Goal: Transaction & Acquisition: Obtain resource

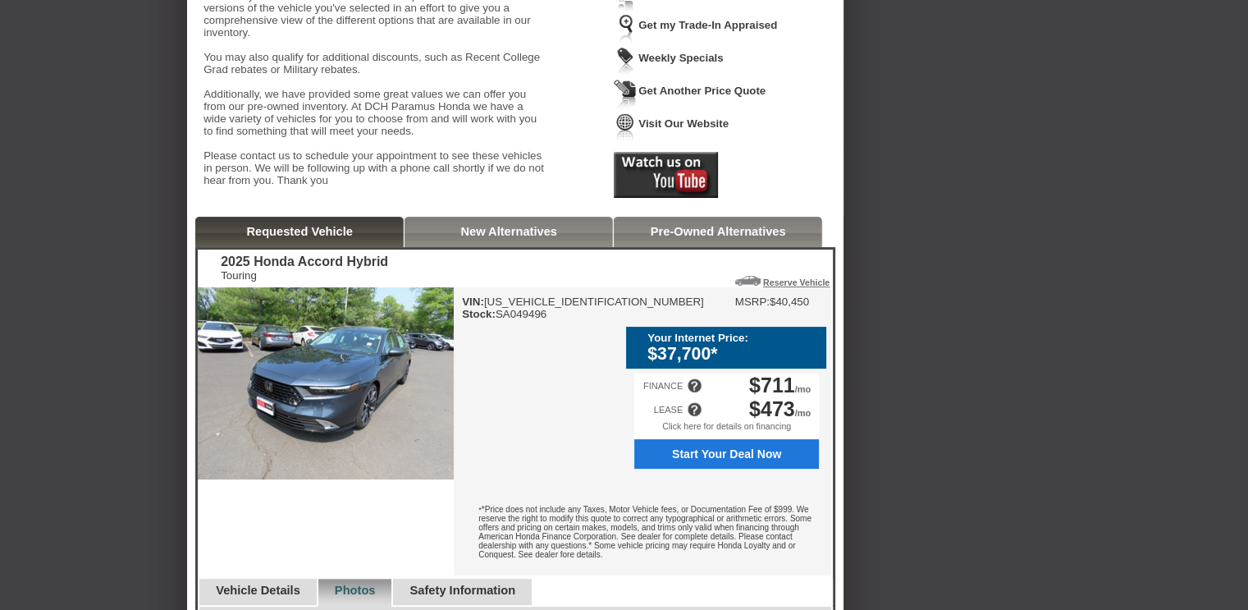
scroll to position [203, 0]
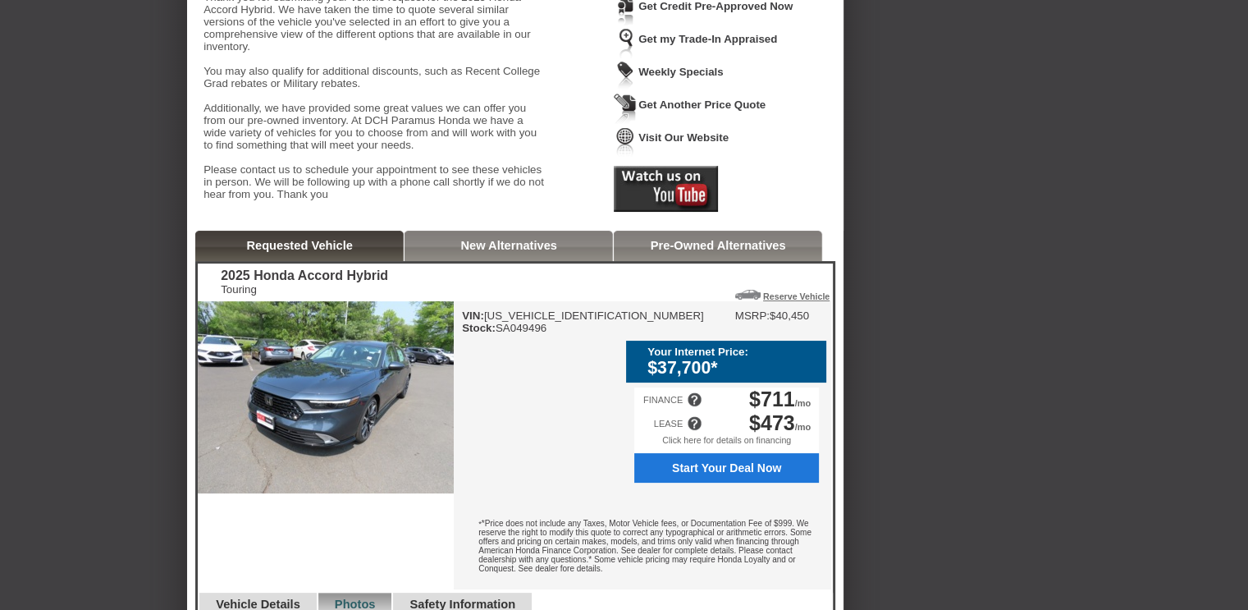
click at [693, 431] on div at bounding box center [694, 423] width 15 height 15
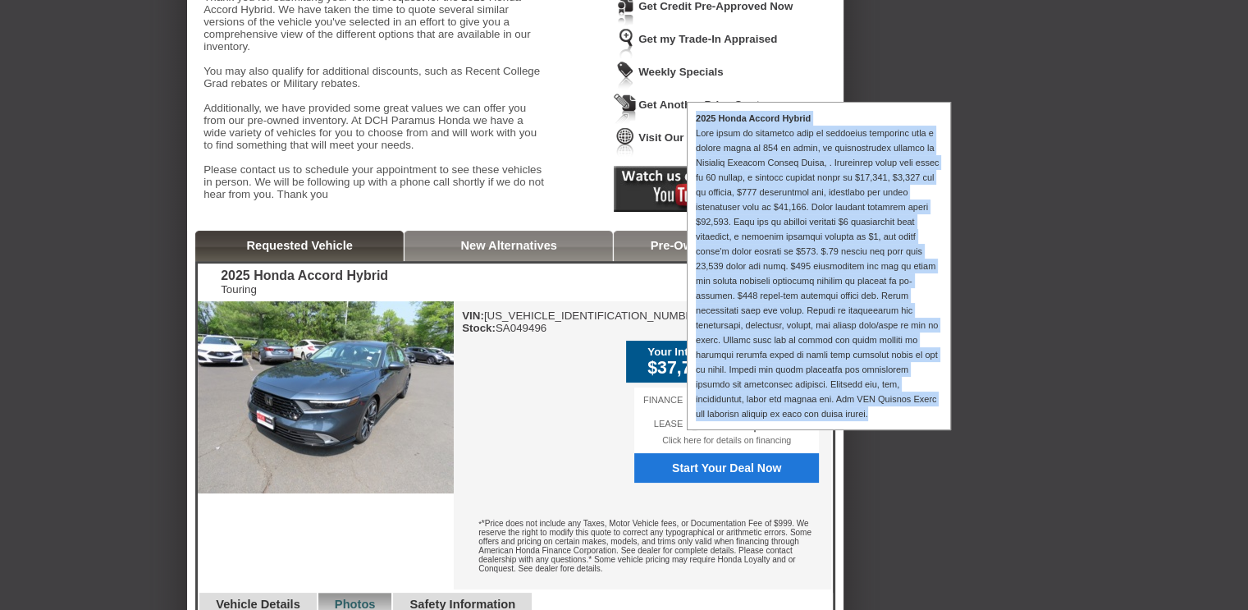
drag, startPoint x: 850, startPoint y: 446, endPoint x: 694, endPoint y: 119, distance: 361.9
click at [694, 119] on div "2025 Honda Accord Hybrid" at bounding box center [819, 266] width 264 height 328
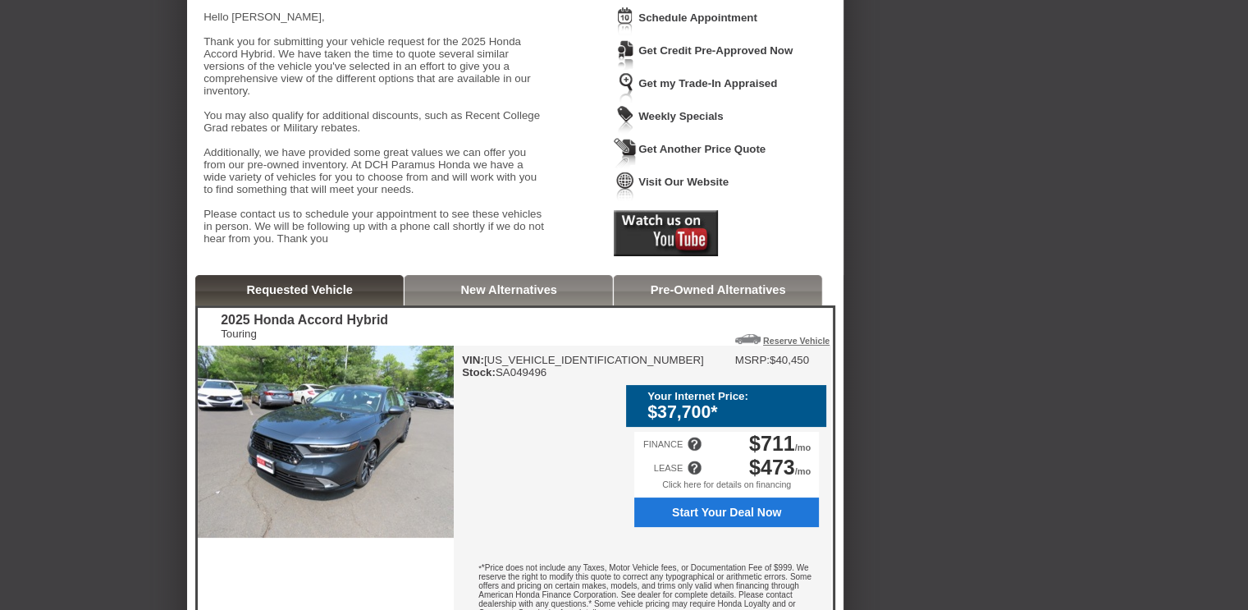
scroll to position [246, 0]
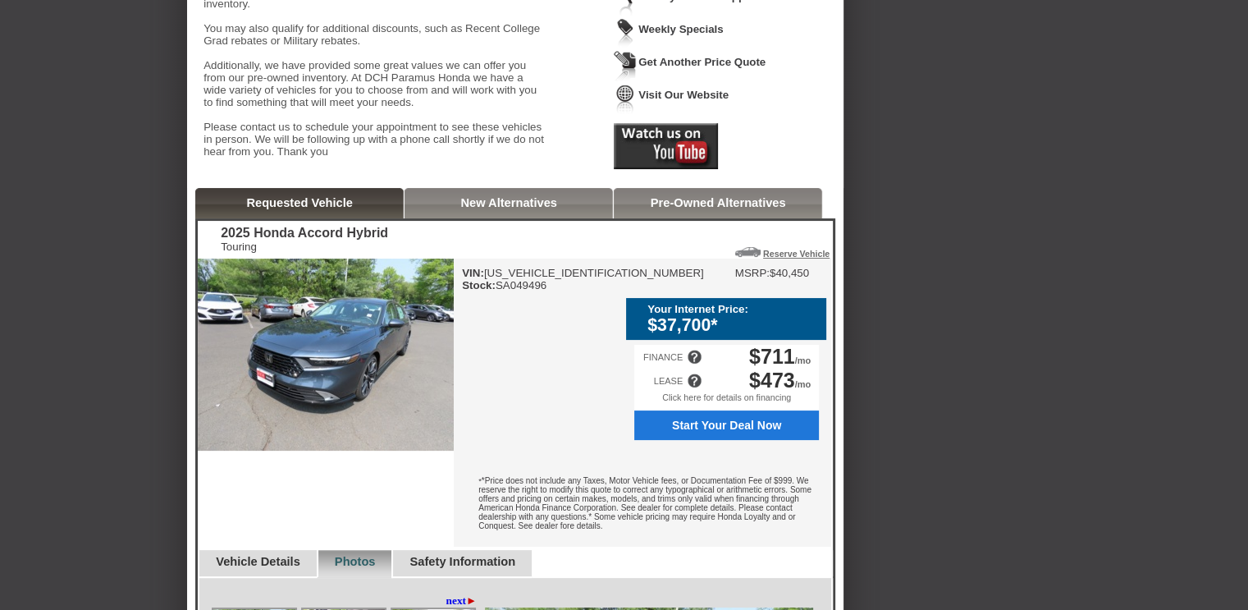
click at [694, 388] on div at bounding box center [694, 380] width 15 height 15
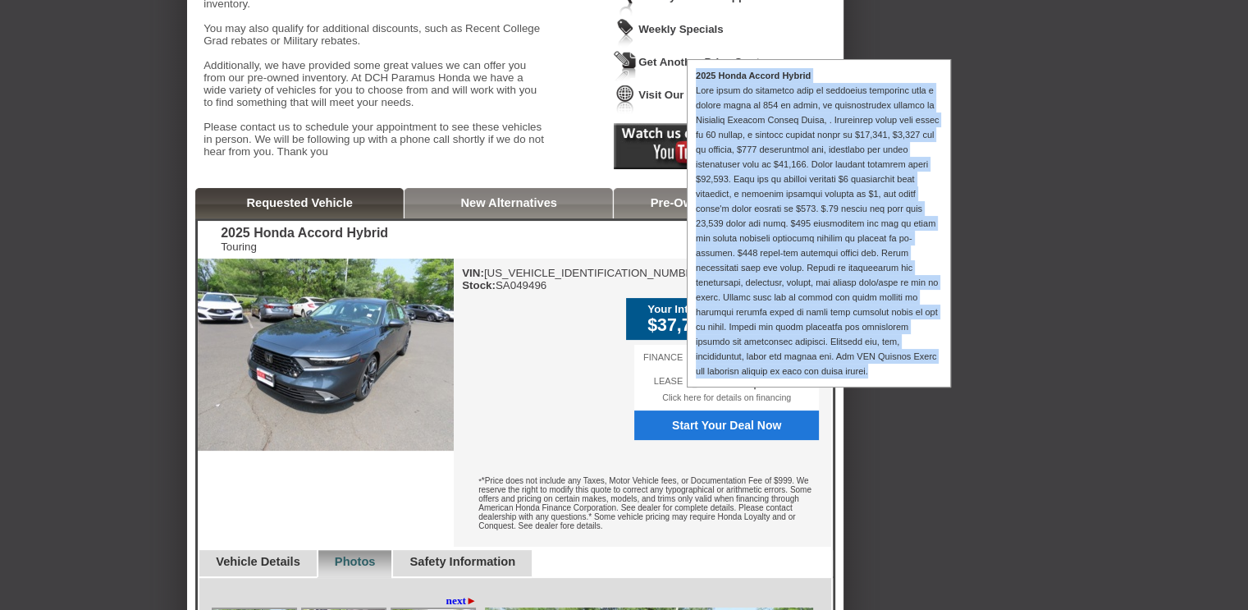
drag, startPoint x: 696, startPoint y: 68, endPoint x: 878, endPoint y: 395, distance: 373.9
click at [878, 387] on div "2025 Honda Accord Hybrid" at bounding box center [819, 223] width 264 height 328
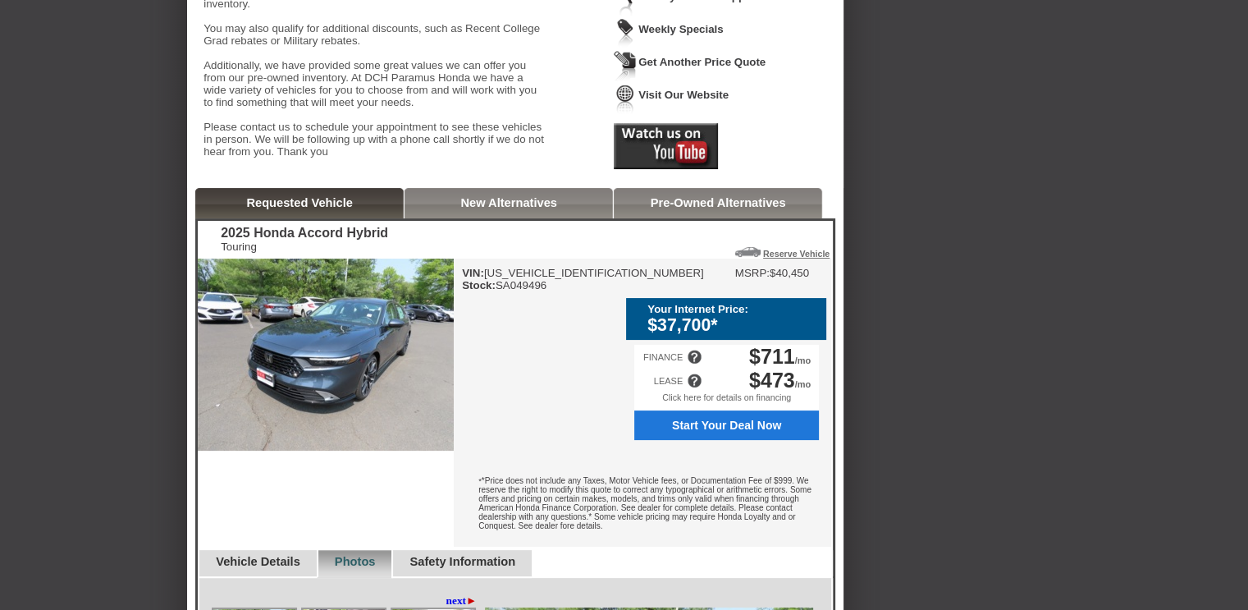
click at [697, 388] on div at bounding box center [694, 380] width 15 height 15
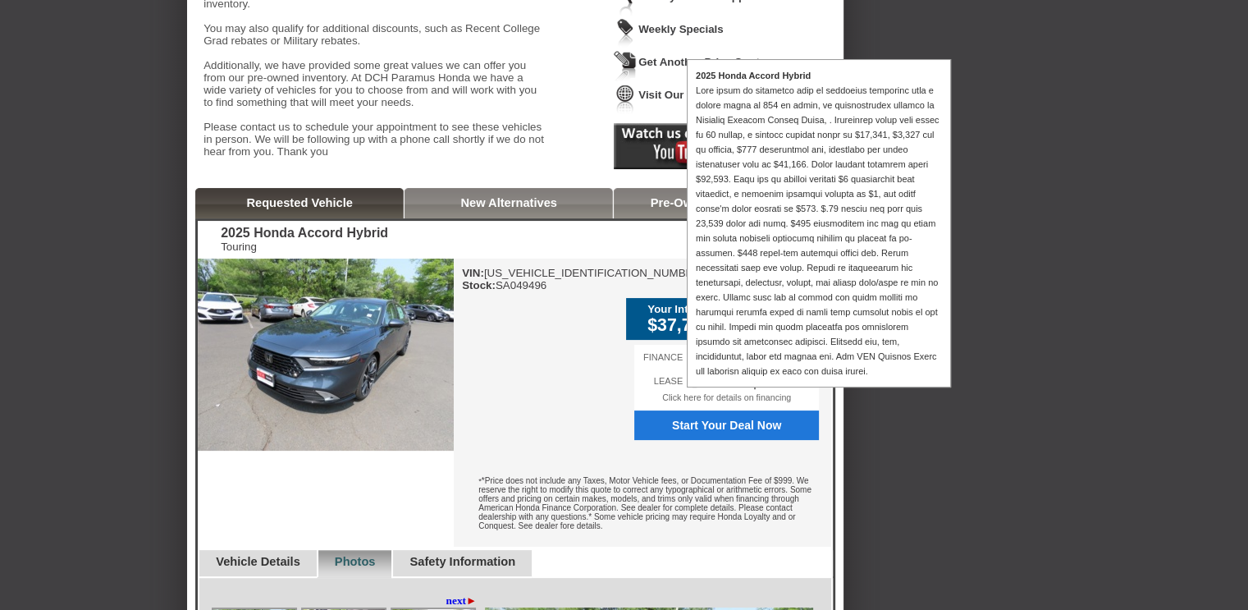
drag, startPoint x: 778, startPoint y: 145, endPoint x: 751, endPoint y: 158, distance: 30.1
click at [751, 158] on div at bounding box center [819, 230] width 246 height 295
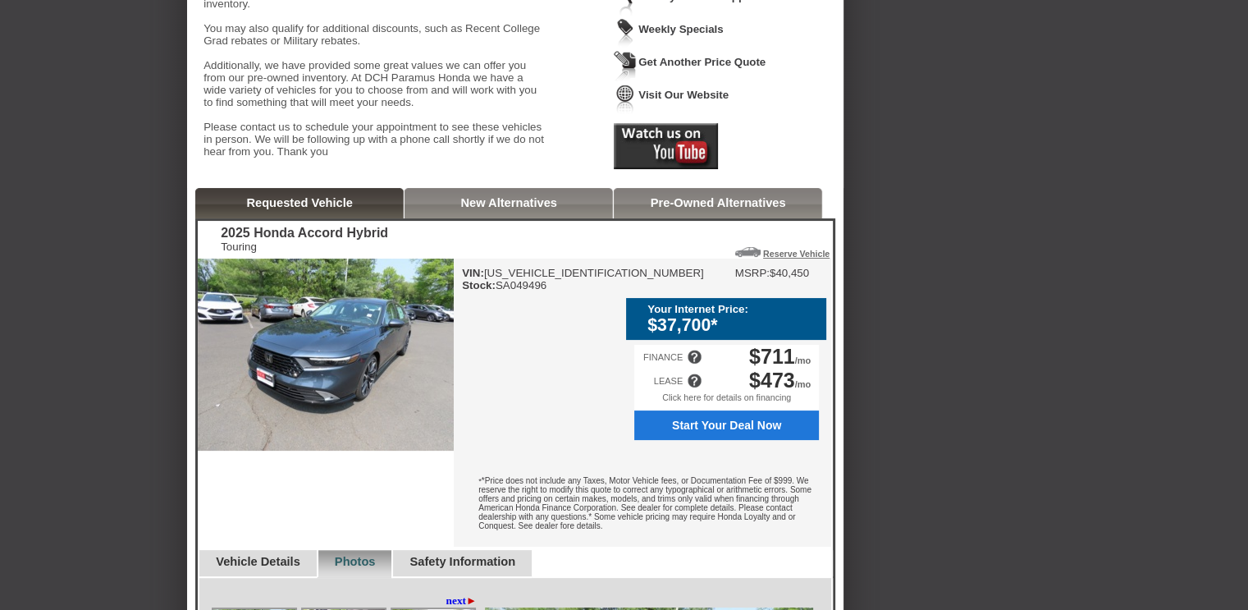
click at [690, 388] on div at bounding box center [694, 380] width 15 height 15
click at [696, 388] on div at bounding box center [694, 380] width 15 height 15
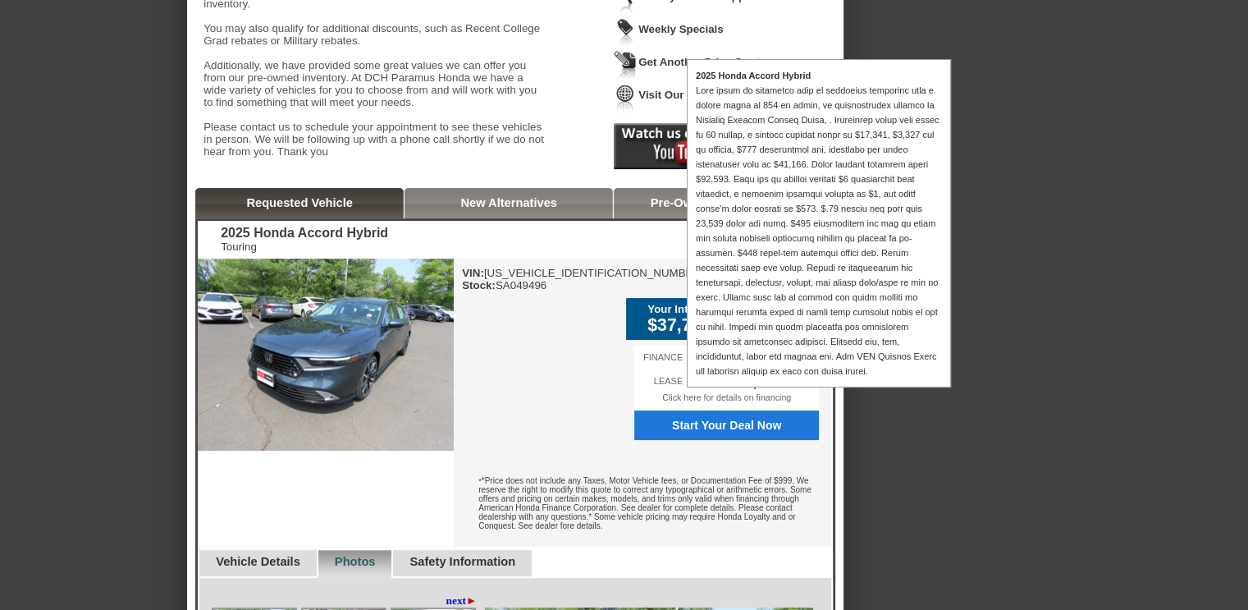
click at [647, 392] on div "LEASE $473 /mo" at bounding box center [726, 380] width 185 height 24
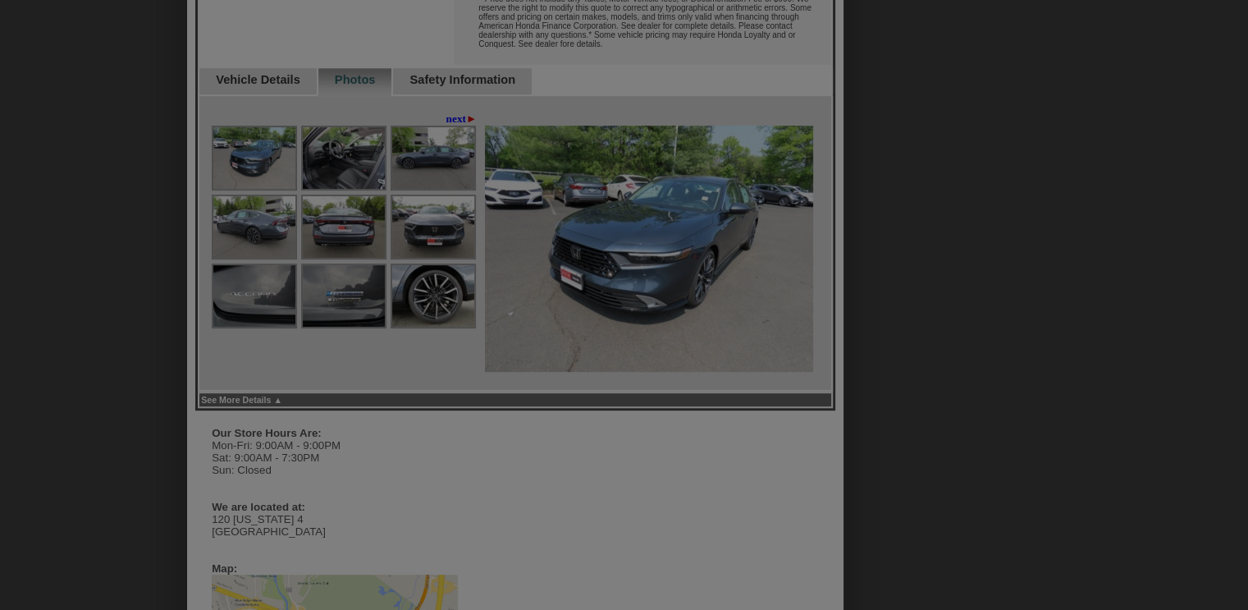
scroll to position [727, 0]
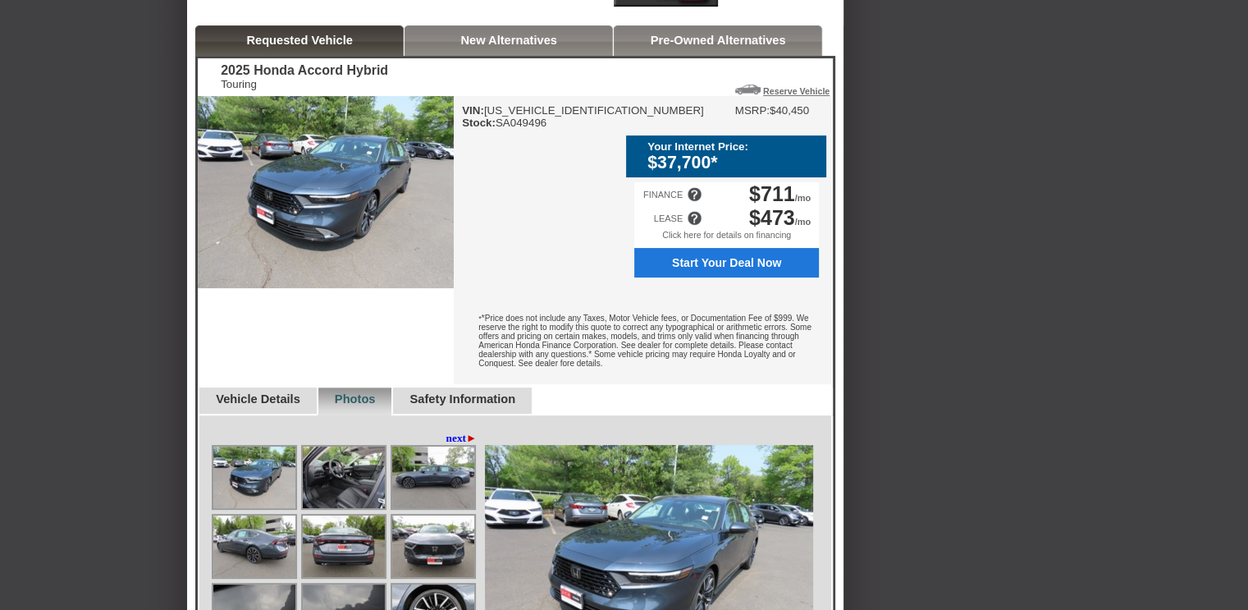
scroll to position [410, 0]
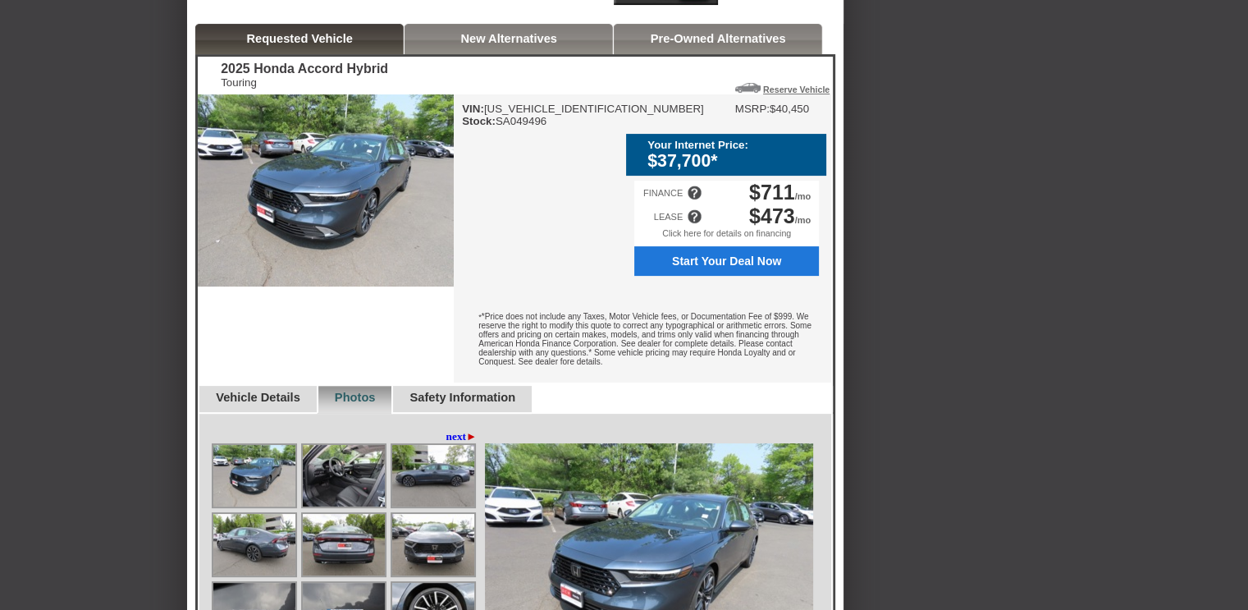
click at [693, 224] on div at bounding box center [694, 216] width 15 height 15
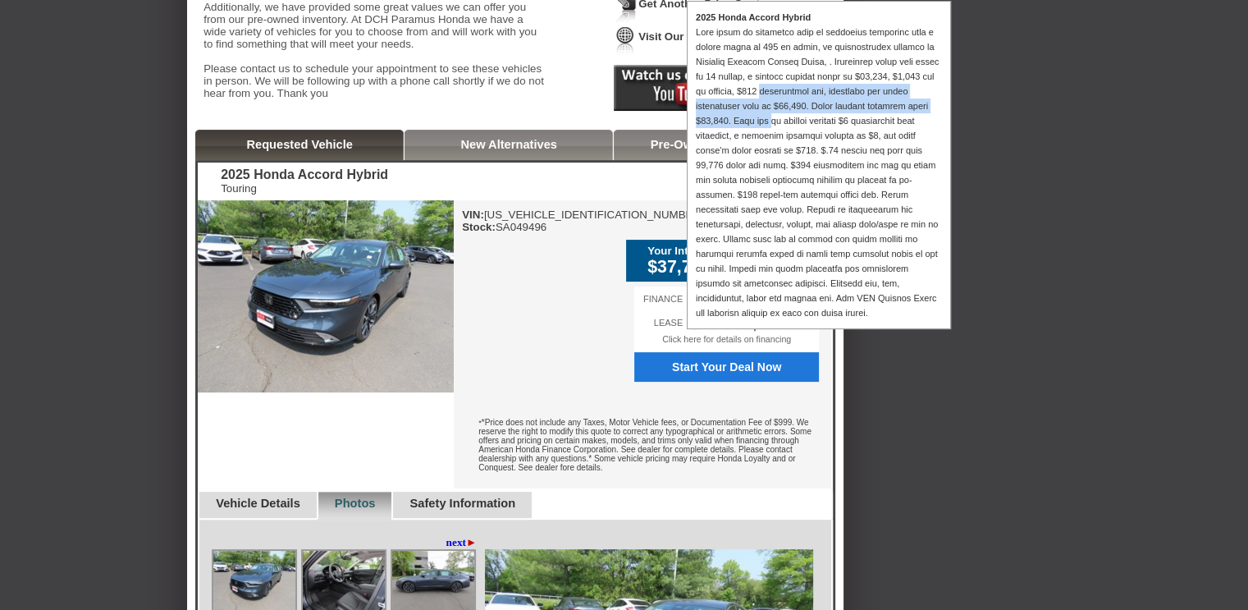
drag, startPoint x: 882, startPoint y: 85, endPoint x: 926, endPoint y: 114, distance: 53.3
click at [926, 114] on div at bounding box center [819, 172] width 246 height 295
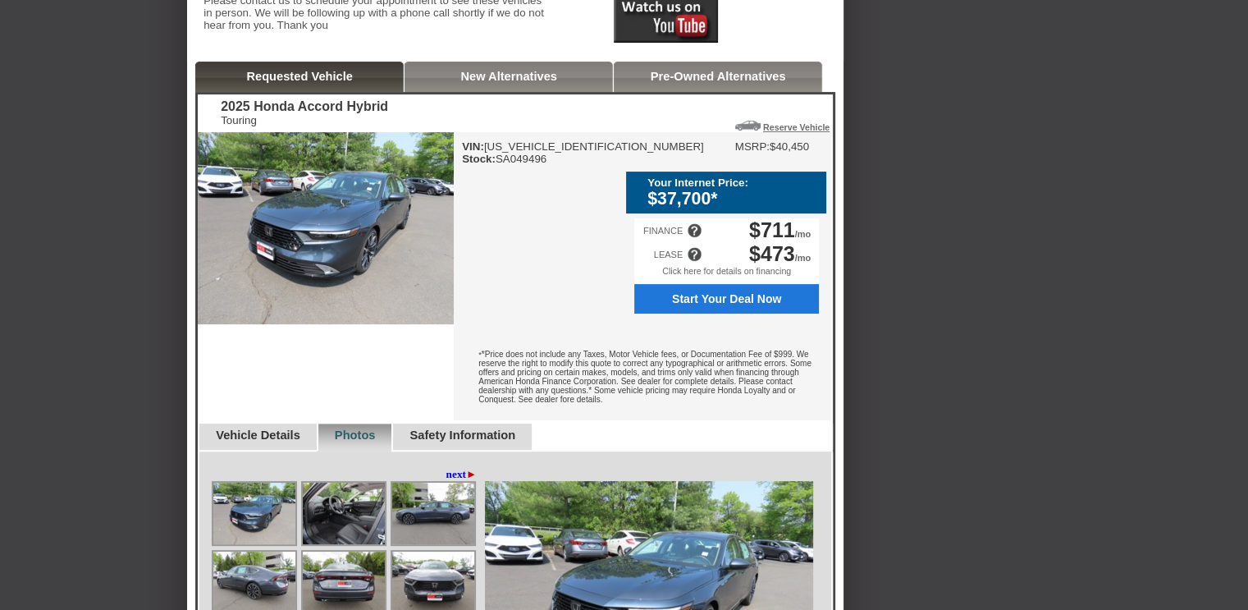
scroll to position [386, 0]
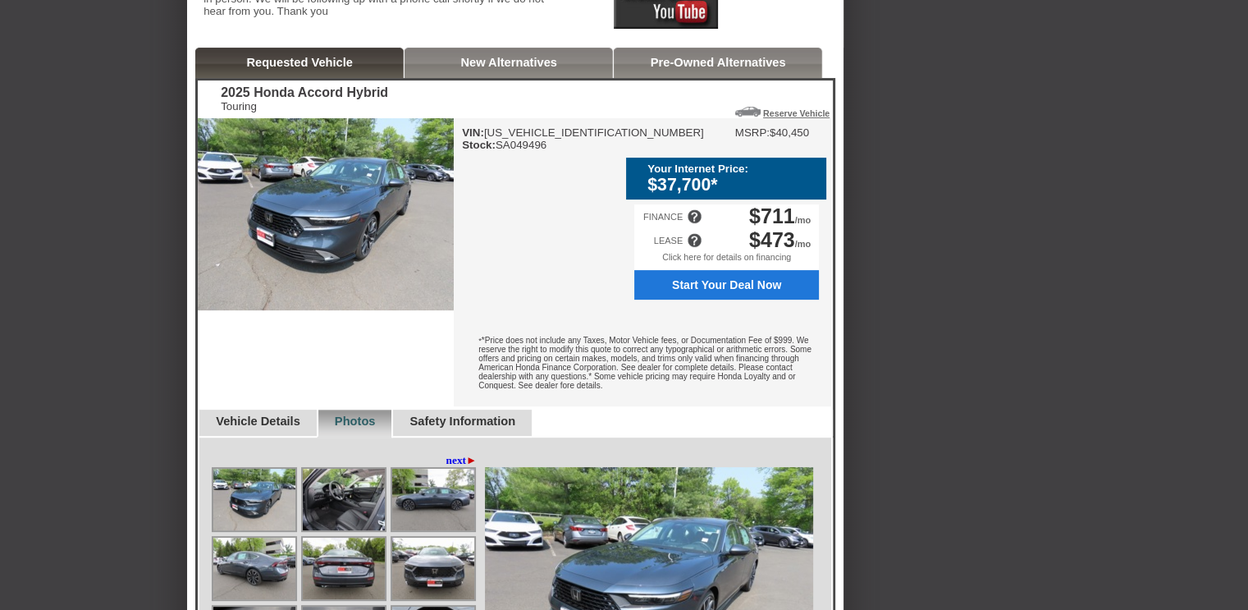
click at [733, 270] on div "Click here for details on financing" at bounding box center [726, 261] width 185 height 18
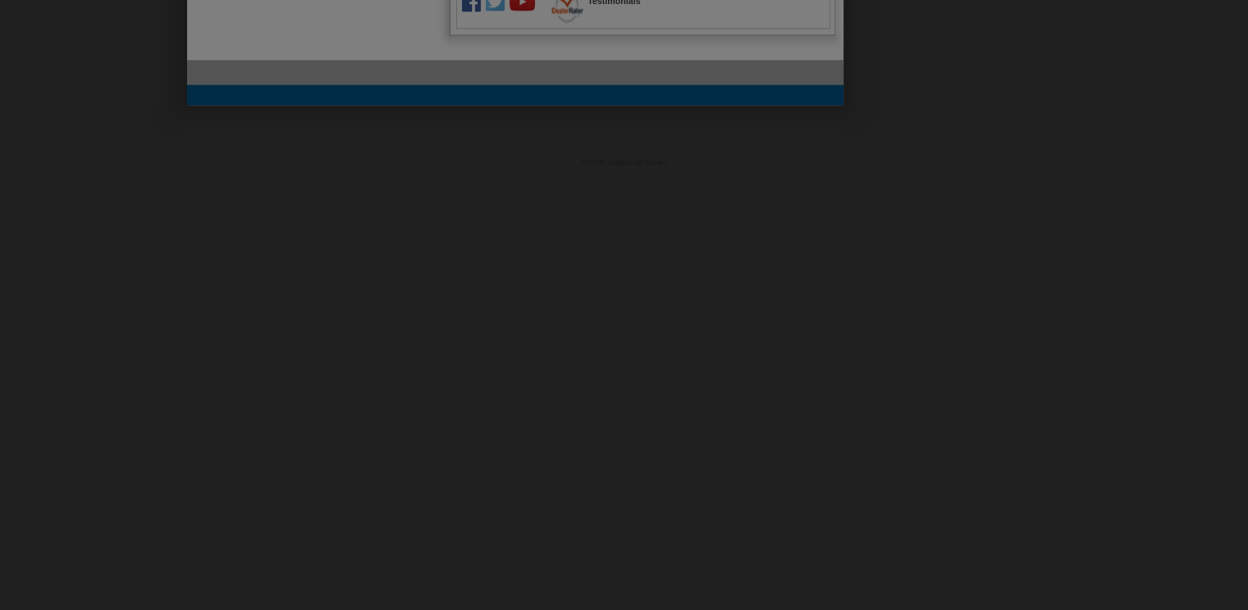
scroll to position [1392, 0]
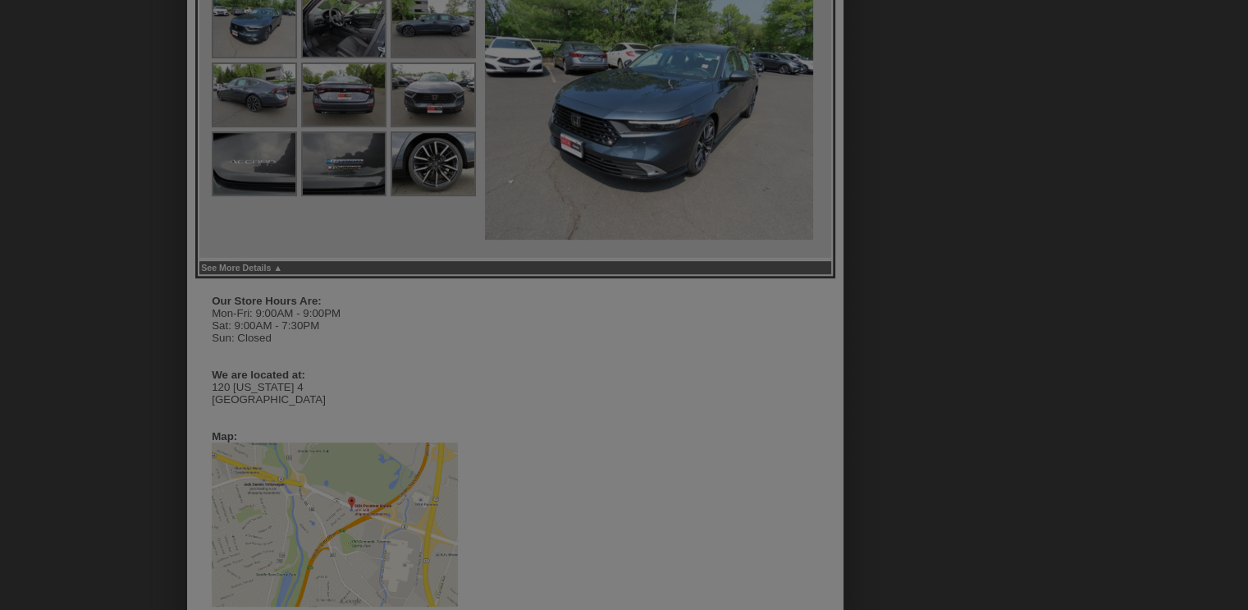
scroll to position [450, 0]
